Goal: Entertainment & Leisure: Consume media (video, audio)

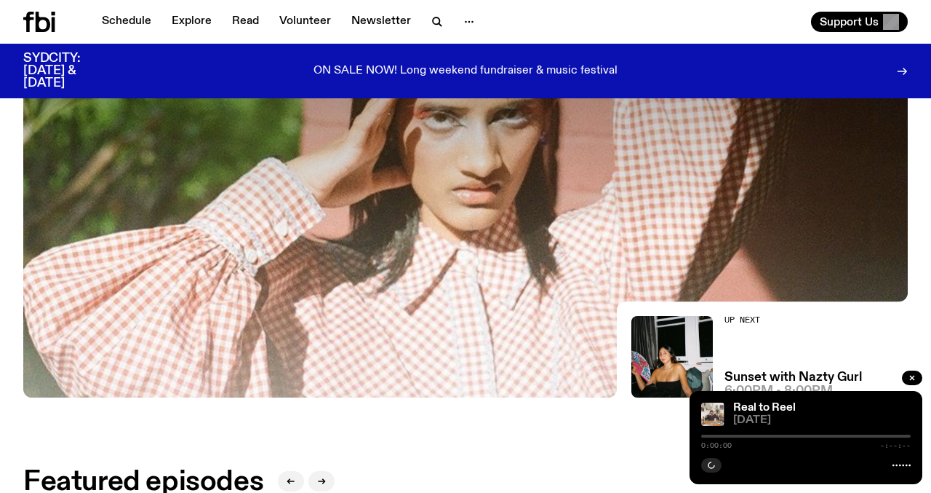
scroll to position [80, 0]
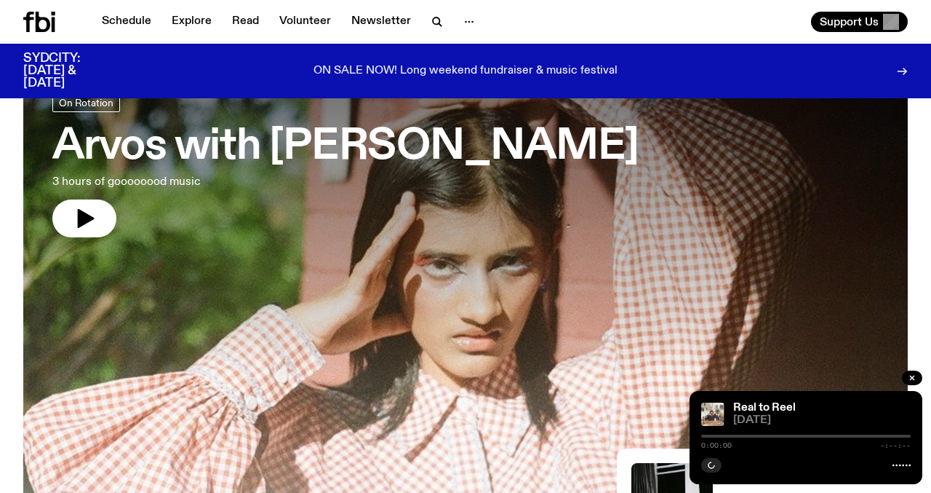
click at [325, 158] on h3 "Arvos with [PERSON_NAME]" at bounding box center [345, 147] width 587 height 41
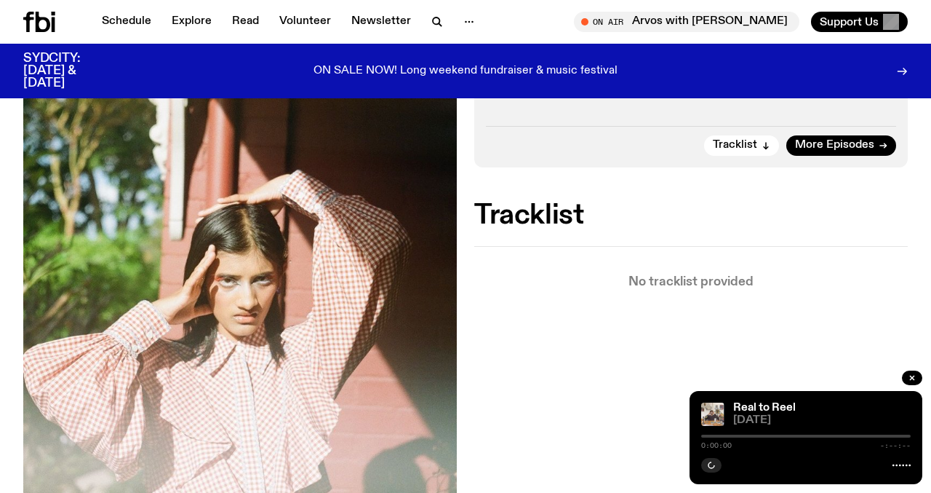
scroll to position [329, 0]
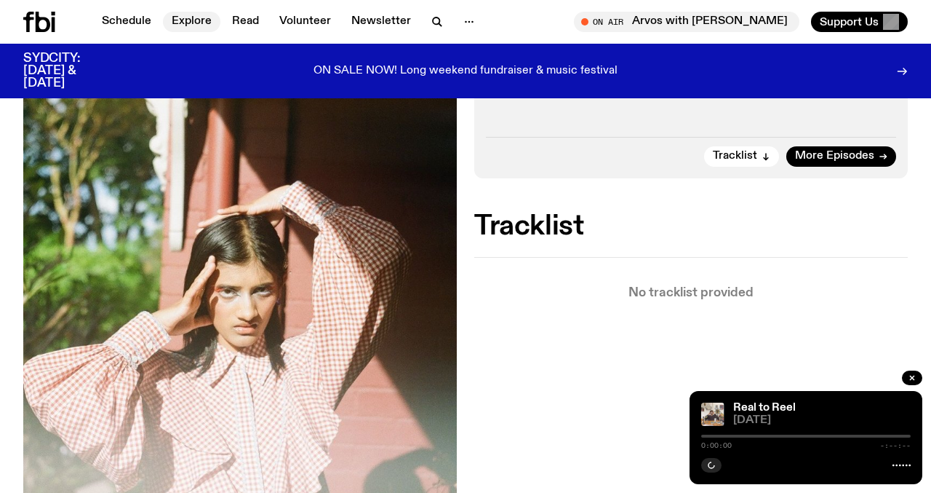
click at [200, 23] on link "Explore" at bounding box center [191, 22] width 57 height 20
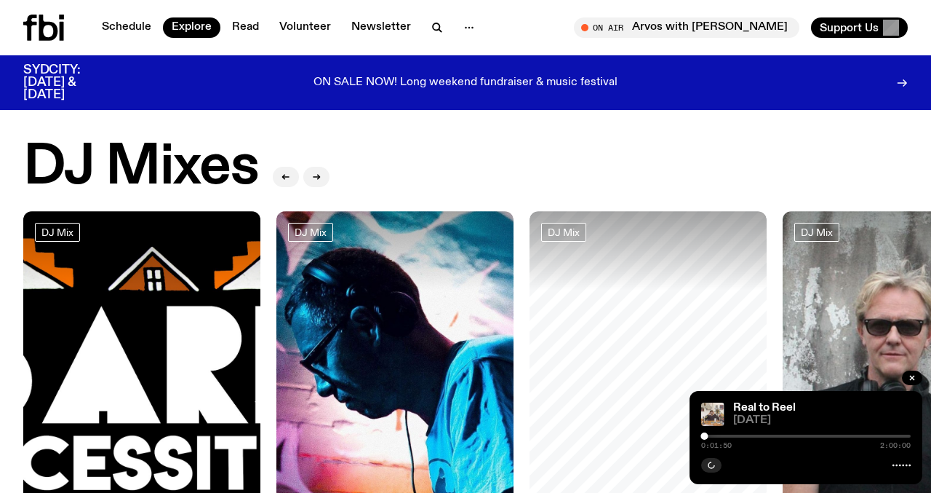
click at [450, 76] on p "ON SALE NOW! Long weekend fundraiser & music festival" at bounding box center [466, 82] width 304 height 13
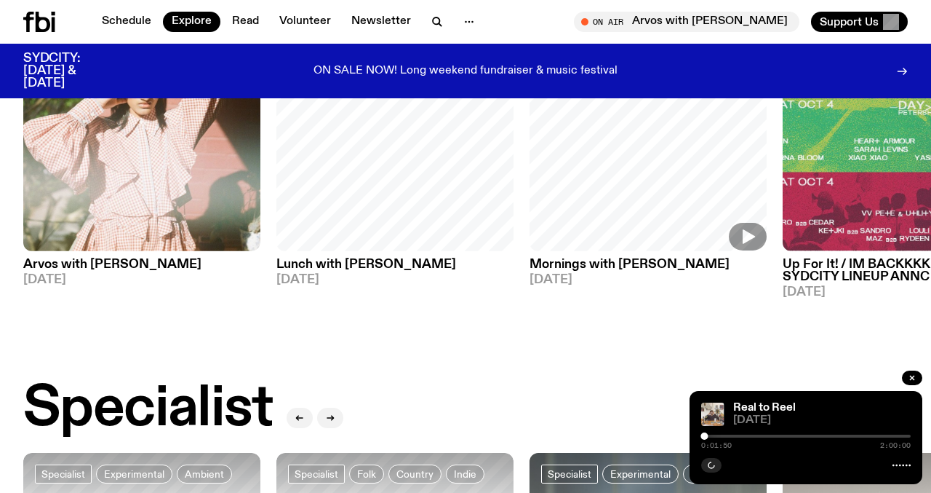
scroll to position [767, 0]
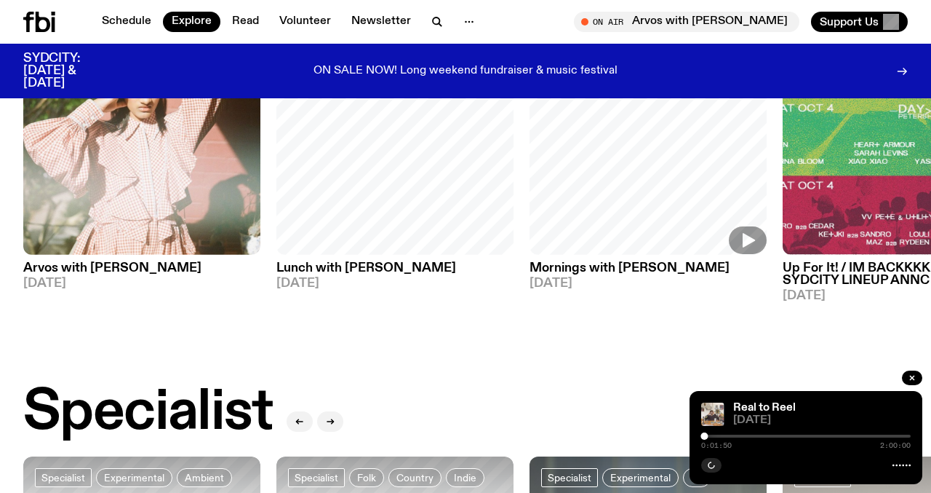
click at [362, 255] on link "Lunch with [PERSON_NAME] [DATE]" at bounding box center [395, 272] width 237 height 35
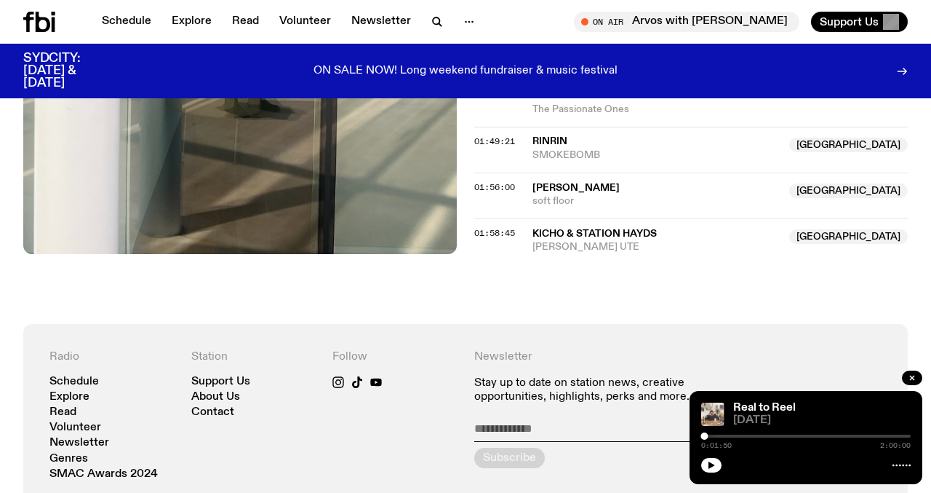
scroll to position [1153, 0]
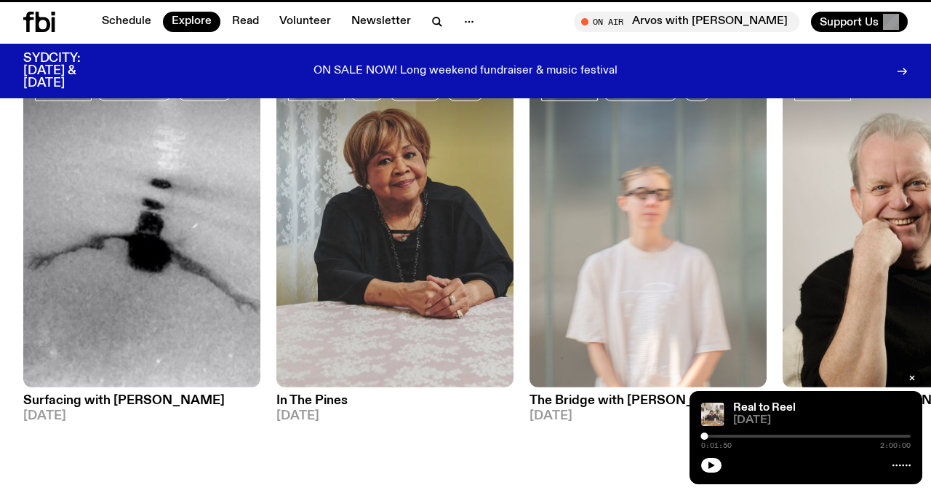
scroll to position [767, 0]
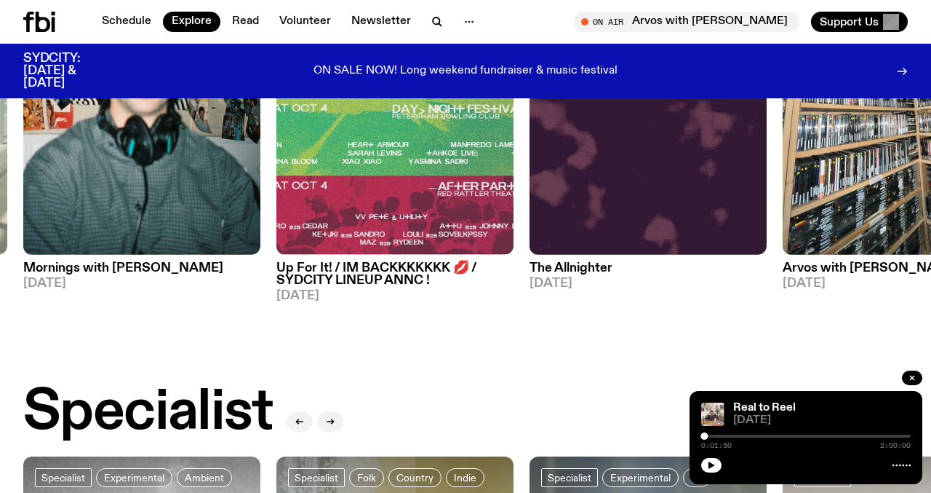
click at [298, 270] on h3 "Up For It! / IM BACKKKKKKK 💋 / SYDCITY LINEUP ANNC !" at bounding box center [395, 274] width 237 height 25
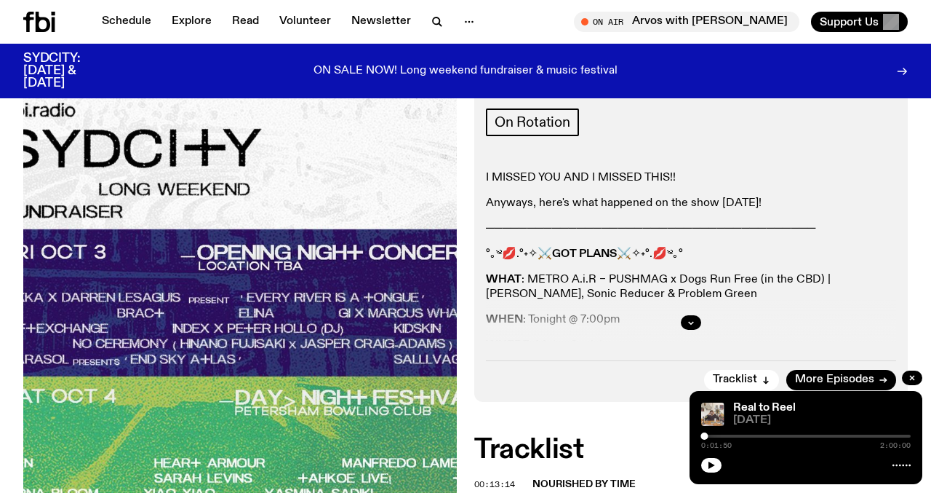
scroll to position [348, 0]
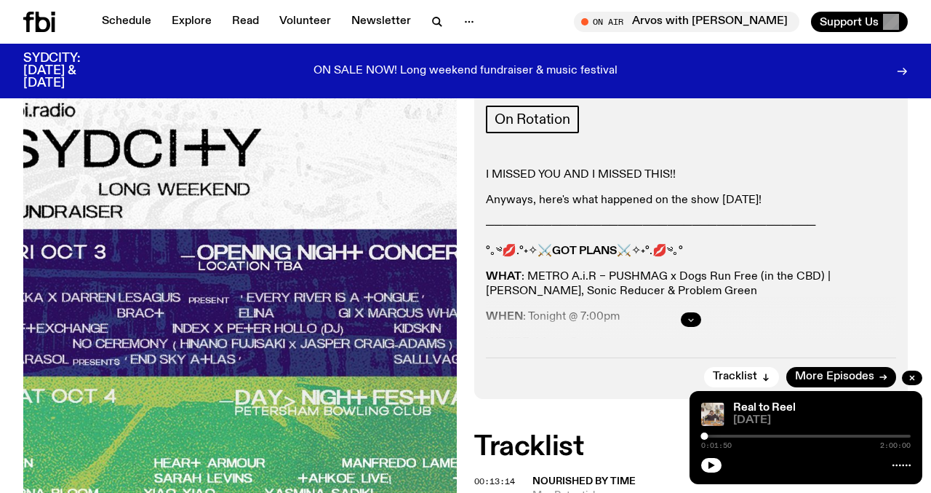
click at [690, 316] on icon "button" at bounding box center [691, 319] width 9 height 9
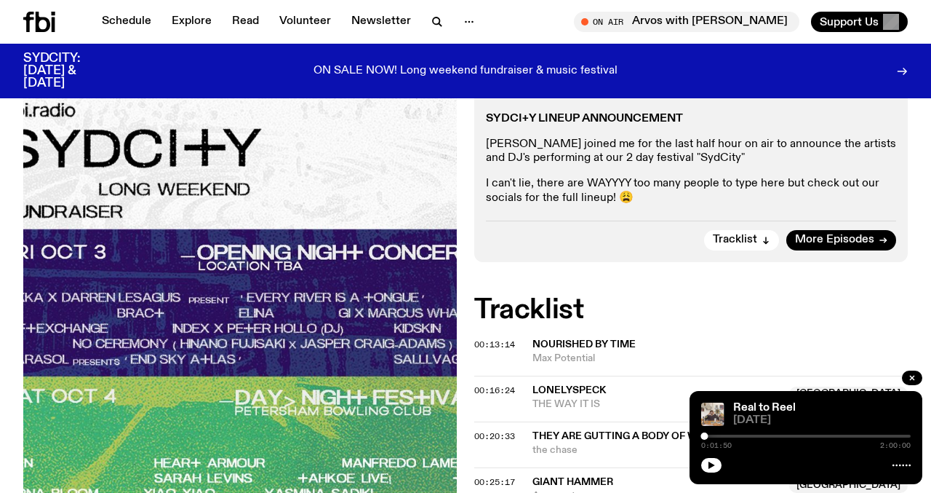
scroll to position [671, 0]
